Goal: Transaction & Acquisition: Purchase product/service

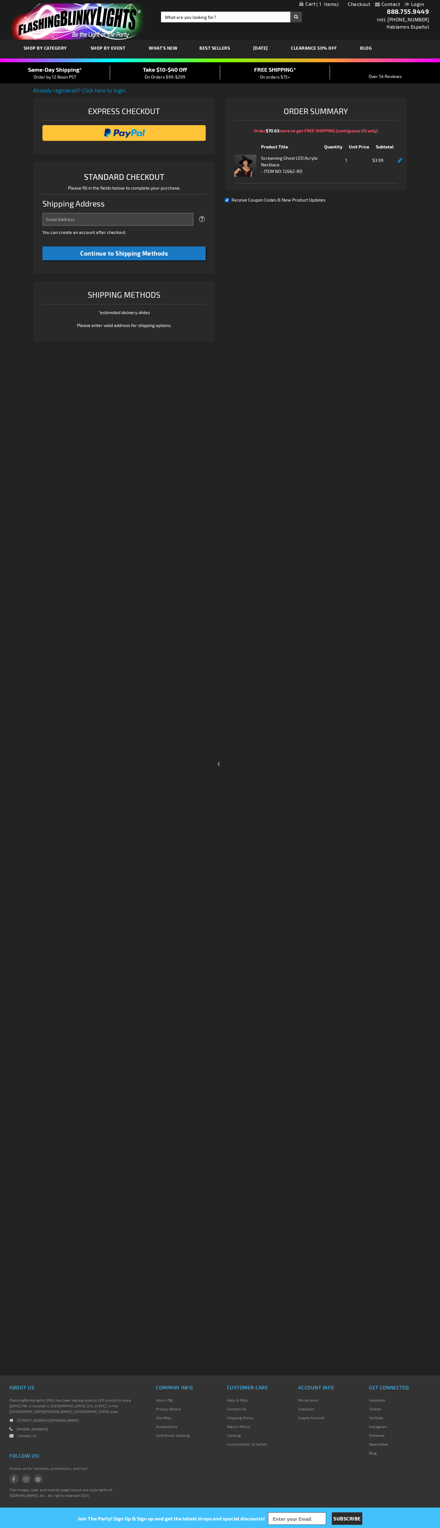
select select "US"
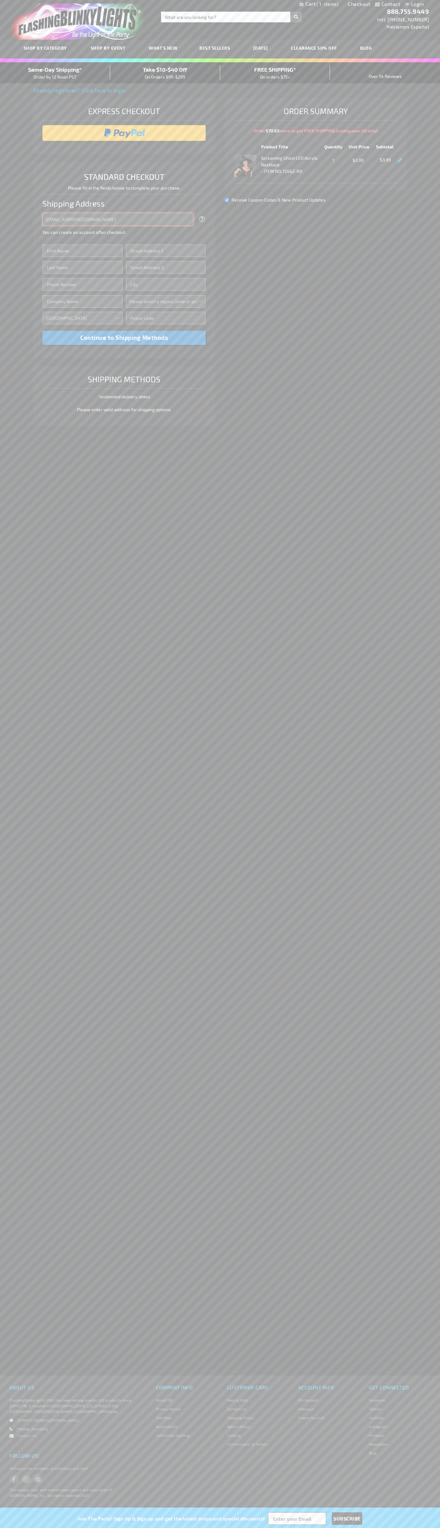
type input "[EMAIL_ADDRESS][DOMAIN_NAME]"
type input "[PERSON_NAME]"
type input "[STREET_ADDRESS]"
type input "First floor"
type input "boulder"
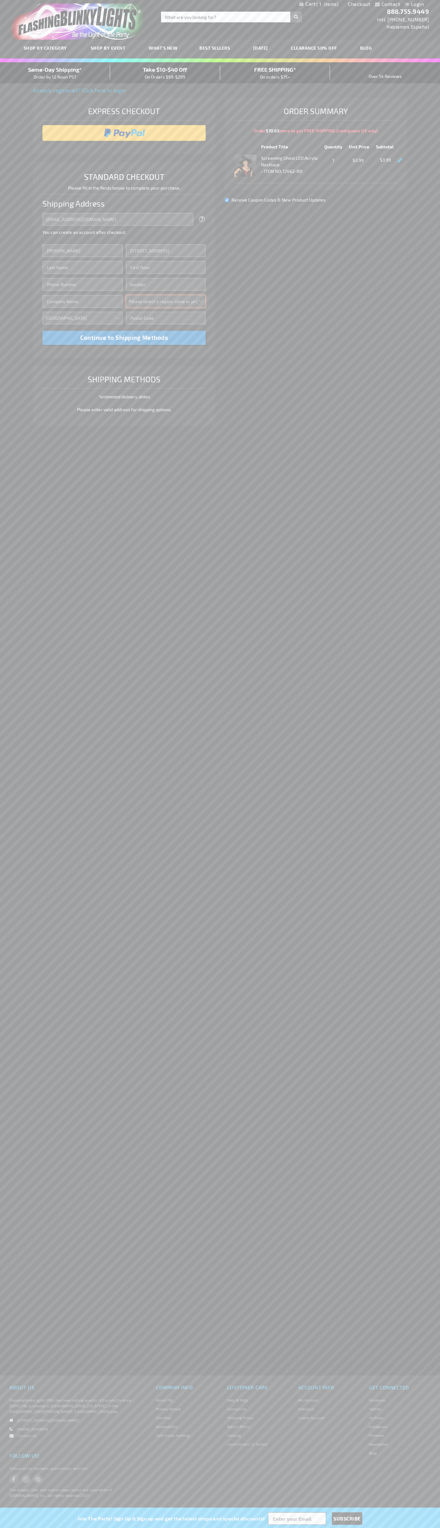
select select "13"
type input "80302"
type input "[PERSON_NAME]"
type input "6502530000"
type input "[PERSON_NAME]"
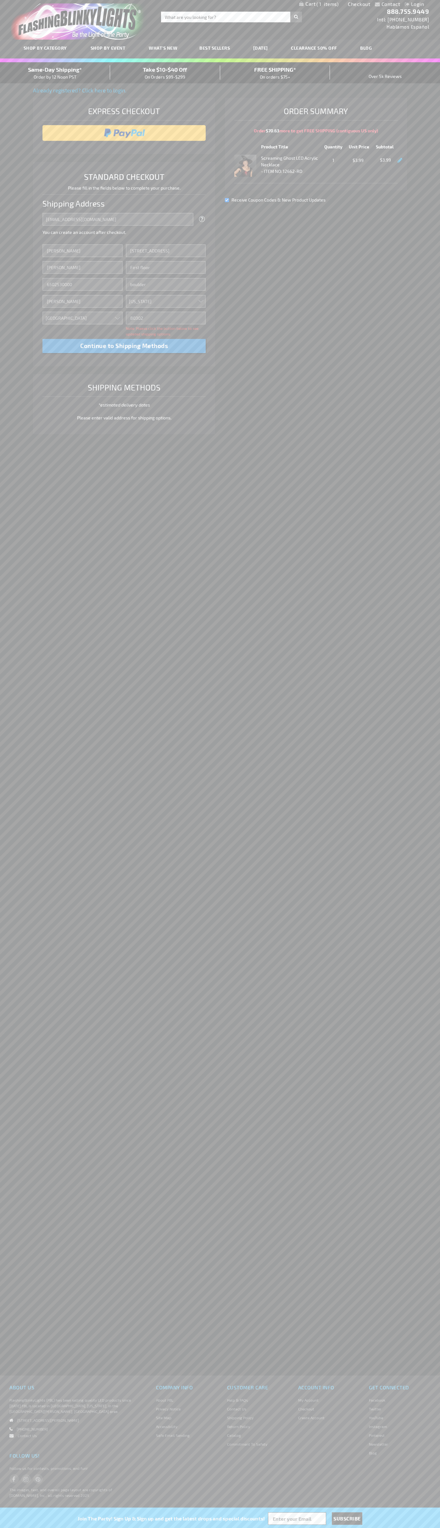
click at [55, 73] on div "Same-Day Shipping* Order by 12 Noon PST" at bounding box center [55, 72] width 110 height 15
click at [124, 133] on input "image" at bounding box center [124, 133] width 157 height 13
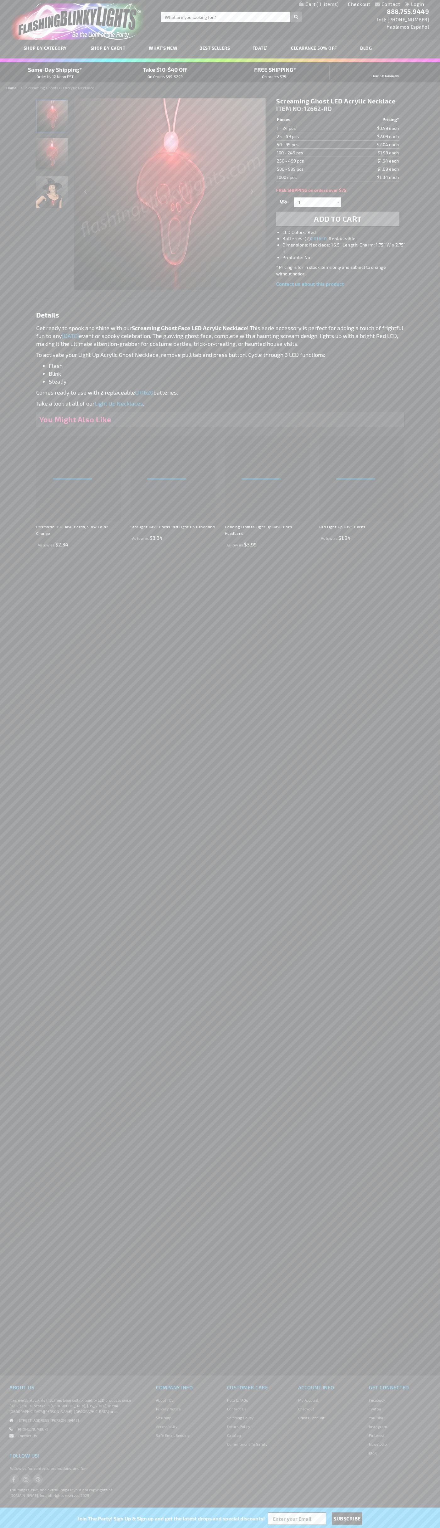
click at [319, 4] on span "1" at bounding box center [327, 4] width 22 height 6
